Goal: Task Accomplishment & Management: Manage account settings

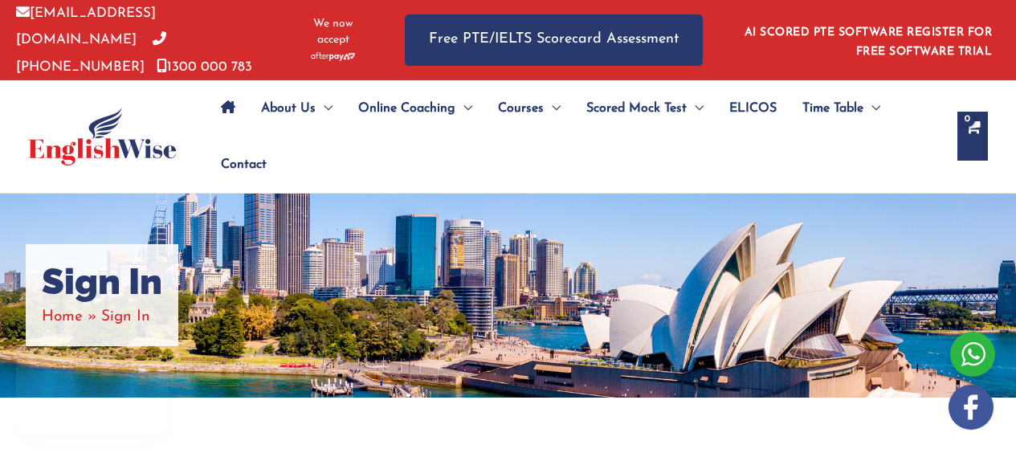
click at [132, 311] on span "Sign In" at bounding box center [125, 316] width 49 height 15
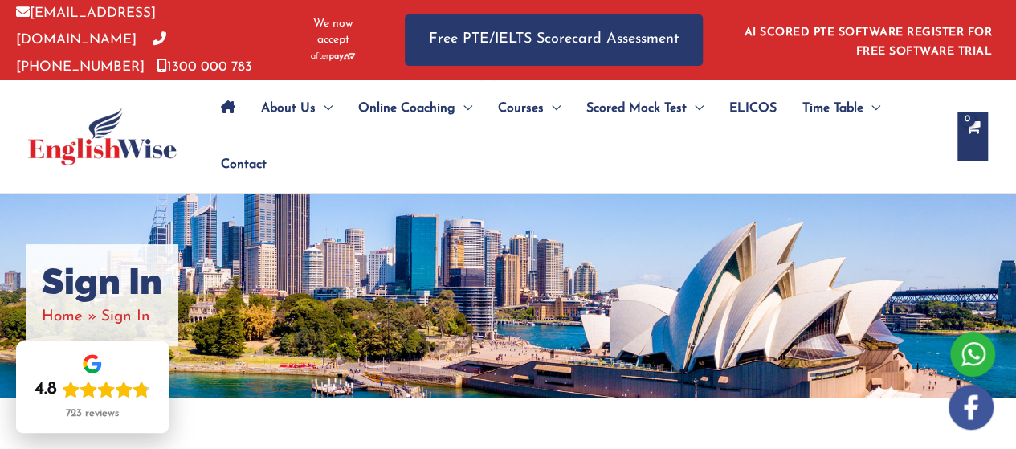
click at [426, 177] on ul "About Us Menu Toggle Our Story Testimonials Online Coaching Menu Toggle Online …" at bounding box center [574, 136] width 733 height 112
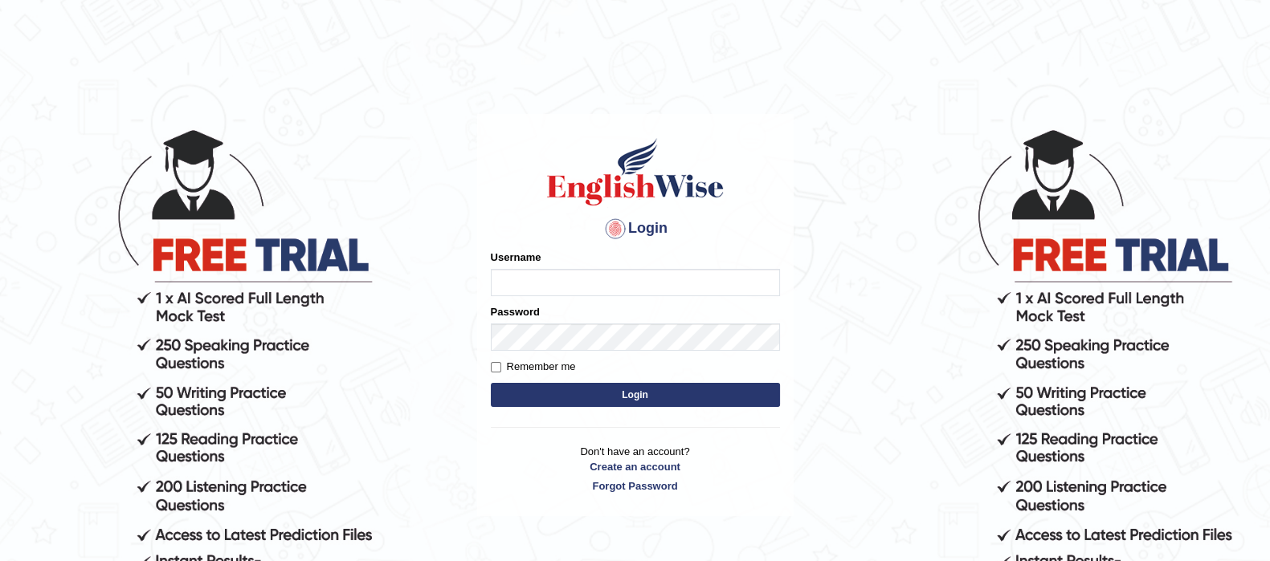
click at [647, 270] on input "Username" at bounding box center [635, 282] width 289 height 27
type input "tarni_parramatta"
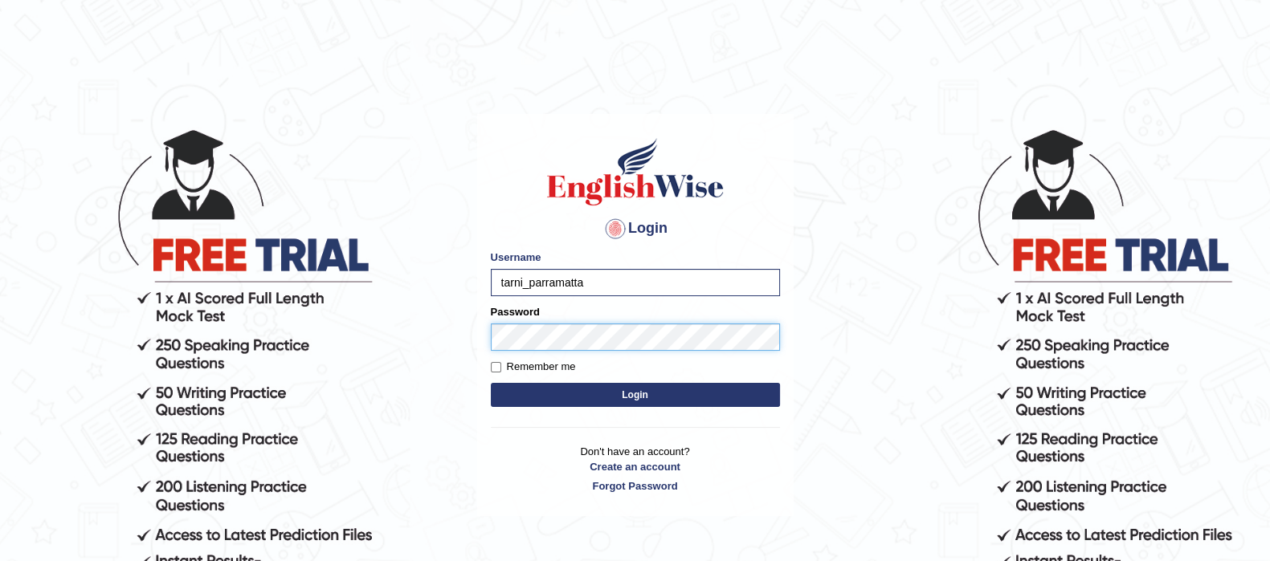
click at [491, 383] on button "Login" at bounding box center [635, 395] width 289 height 24
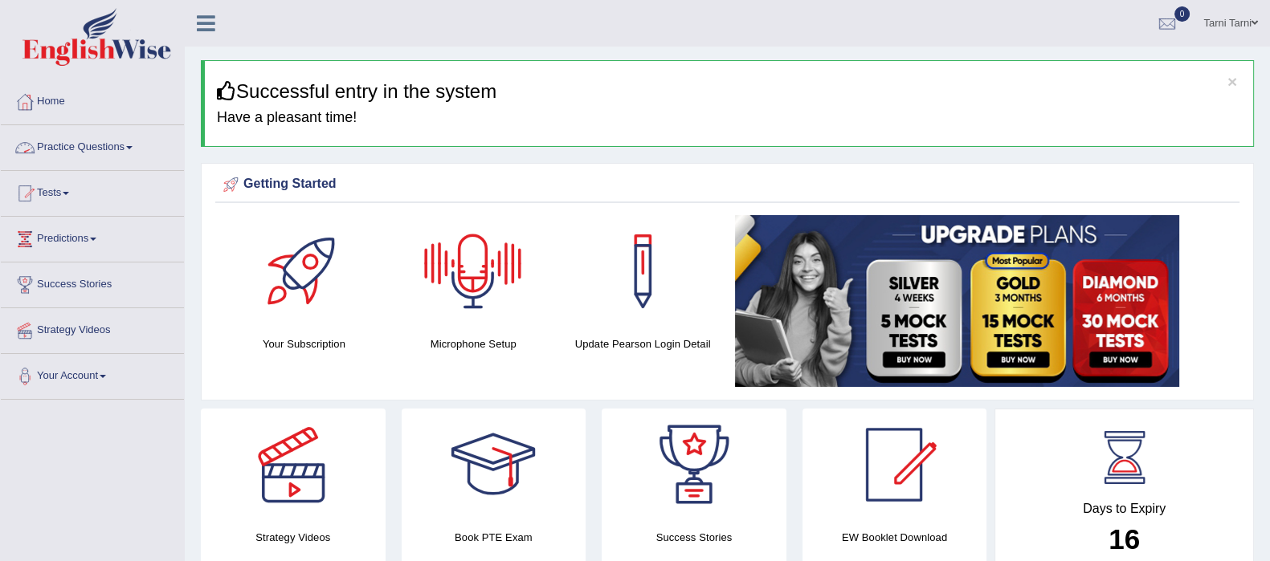
click at [129, 158] on link "Practice Questions" at bounding box center [92, 145] width 183 height 40
